Goal: Use online tool/utility

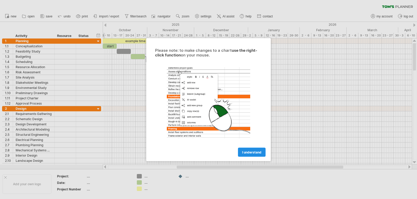
click at [249, 152] on span "I understand" at bounding box center [251, 152] width 19 height 4
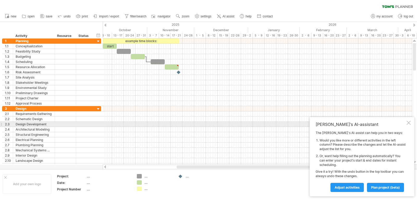
click at [407, 122] on div at bounding box center [408, 123] width 4 height 4
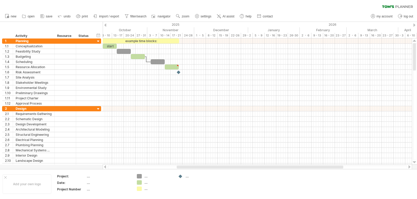
drag, startPoint x: 216, startPoint y: 169, endPoint x: 259, endPoint y: 168, distance: 43.5
click at [259, 168] on div at bounding box center [257, 167] width 299 height 3
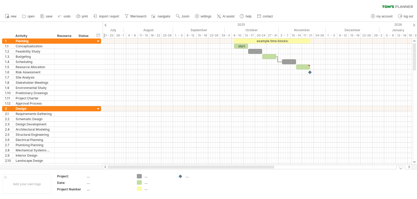
drag, startPoint x: 257, startPoint y: 166, endPoint x: 185, endPoint y: 174, distance: 72.5
click at [185, 174] on div "Trying to reach [DOMAIN_NAME] Connected again... 0% clear filter new 1" at bounding box center [208, 99] width 417 height 199
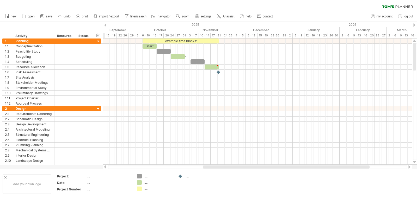
drag, startPoint x: 181, startPoint y: 166, endPoint x: 220, endPoint y: 166, distance: 39.3
click at [220, 166] on div at bounding box center [286, 167] width 166 height 3
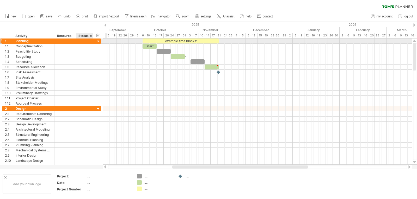
click at [98, 41] on div at bounding box center [98, 41] width 5 height 5
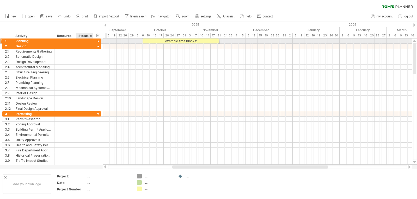
click at [98, 41] on div at bounding box center [98, 41] width 5 height 5
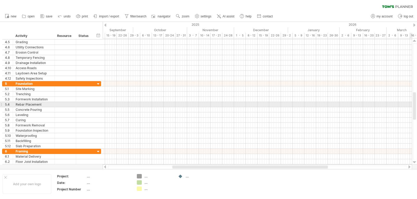
drag, startPoint x: 413, startPoint y: 54, endPoint x: 416, endPoint y: 104, distance: 49.3
click at [416, 104] on div at bounding box center [414, 101] width 4 height 117
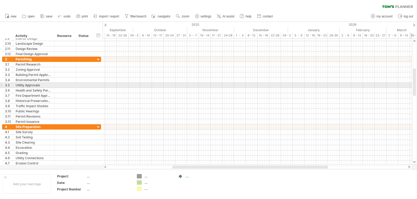
drag, startPoint x: 414, startPoint y: 60, endPoint x: 416, endPoint y: 85, distance: 25.3
click at [416, 85] on div at bounding box center [414, 101] width 4 height 117
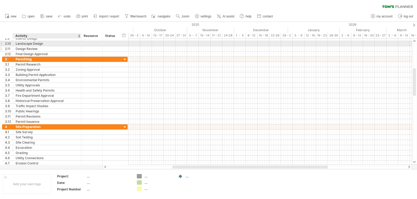
drag, startPoint x: 53, startPoint y: 42, endPoint x: 79, endPoint y: 46, distance: 27.0
click at [79, 46] on div "**********" at bounding box center [64, 46] width 125 height 21
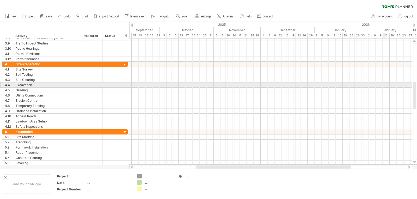
drag, startPoint x: 415, startPoint y: 74, endPoint x: 416, endPoint y: 87, distance: 13.6
click at [416, 87] on div at bounding box center [414, 101] width 4 height 117
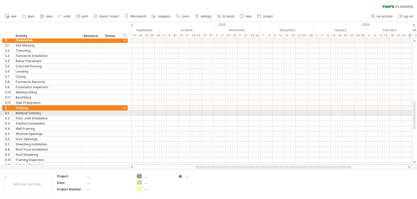
drag, startPoint x: 415, startPoint y: 94, endPoint x: 414, endPoint y: 114, distance: 19.8
click at [414, 114] on div at bounding box center [413, 115] width 3 height 27
